Goal: Task Accomplishment & Management: Manage account settings

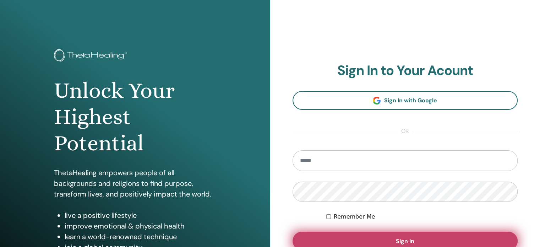
type input "**********"
click at [429, 238] on button "Sign In" at bounding box center [405, 240] width 225 height 18
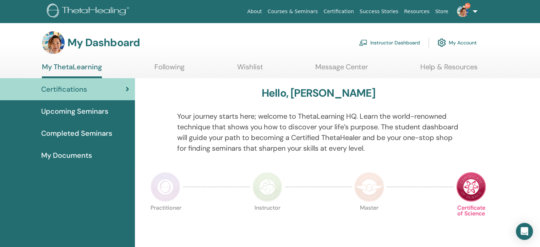
click at [393, 41] on link "Instructor Dashboard" at bounding box center [389, 43] width 61 height 16
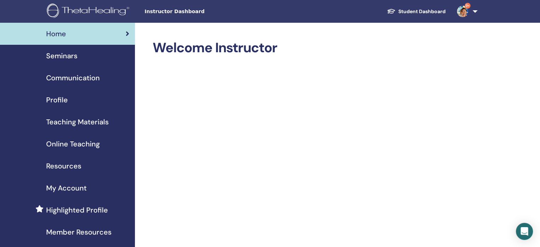
drag, startPoint x: 63, startPoint y: 56, endPoint x: 78, endPoint y: 62, distance: 16.4
click at [63, 56] on span "Seminars" at bounding box center [61, 55] width 31 height 11
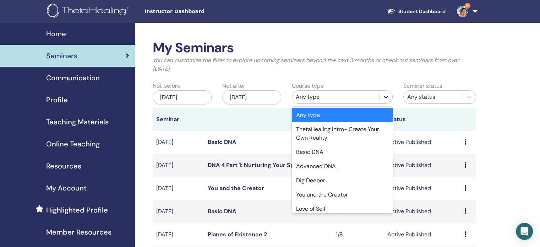
click at [389, 96] on div at bounding box center [385, 97] width 13 height 13
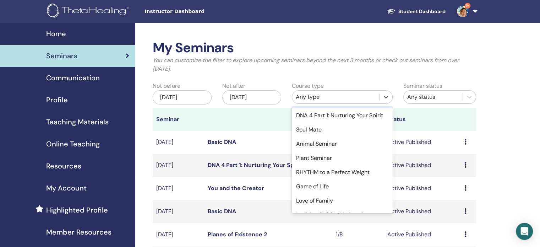
scroll to position [284, 0]
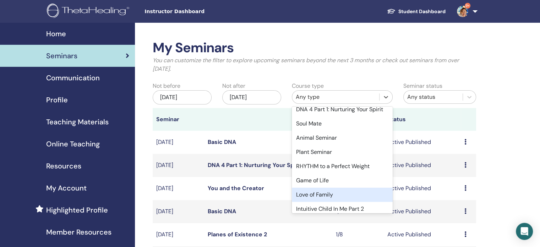
click at [335, 201] on div "Love of Family" at bounding box center [342, 194] width 101 height 14
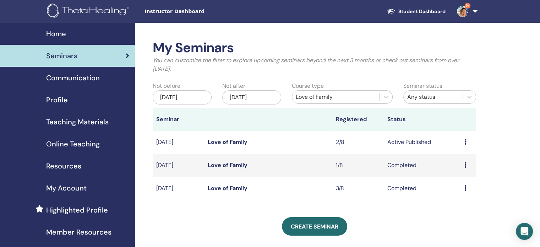
click at [233, 141] on link "Love of Family" at bounding box center [228, 141] width 40 height 7
